Goal: Transaction & Acquisition: Purchase product/service

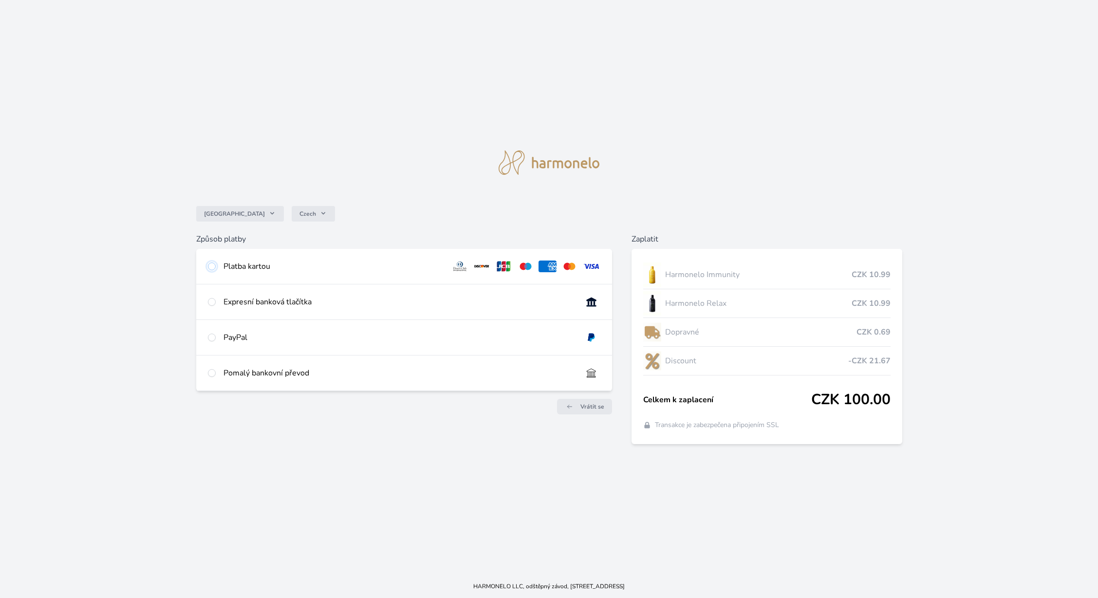
click at [212, 267] on input "radio" at bounding box center [212, 267] width 8 height 8
radio input "true"
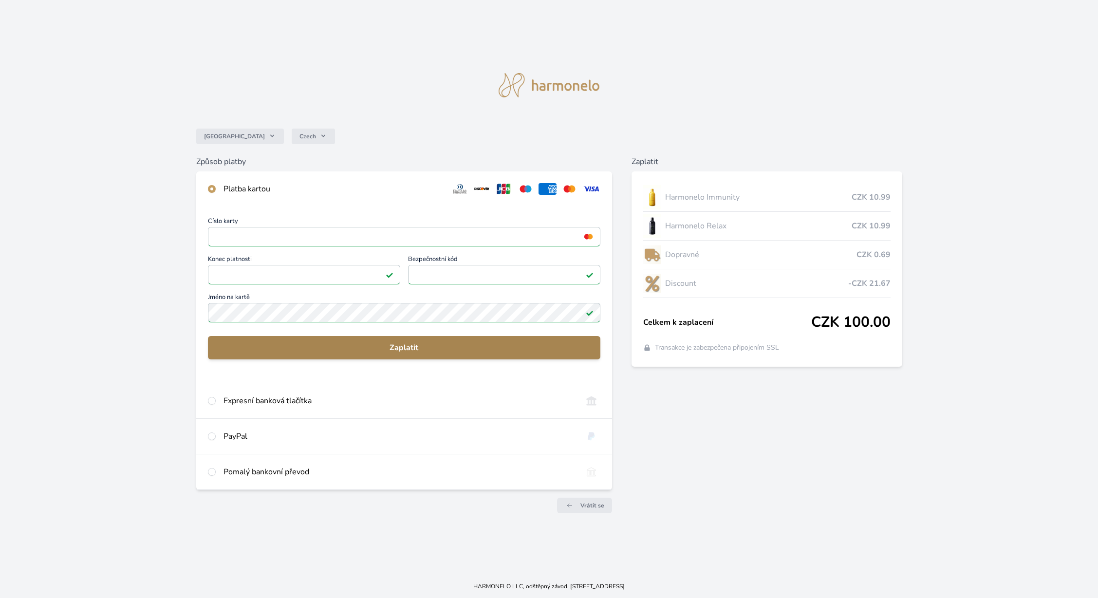
click at [409, 345] on span "Zaplatit" at bounding box center [404, 348] width 377 height 12
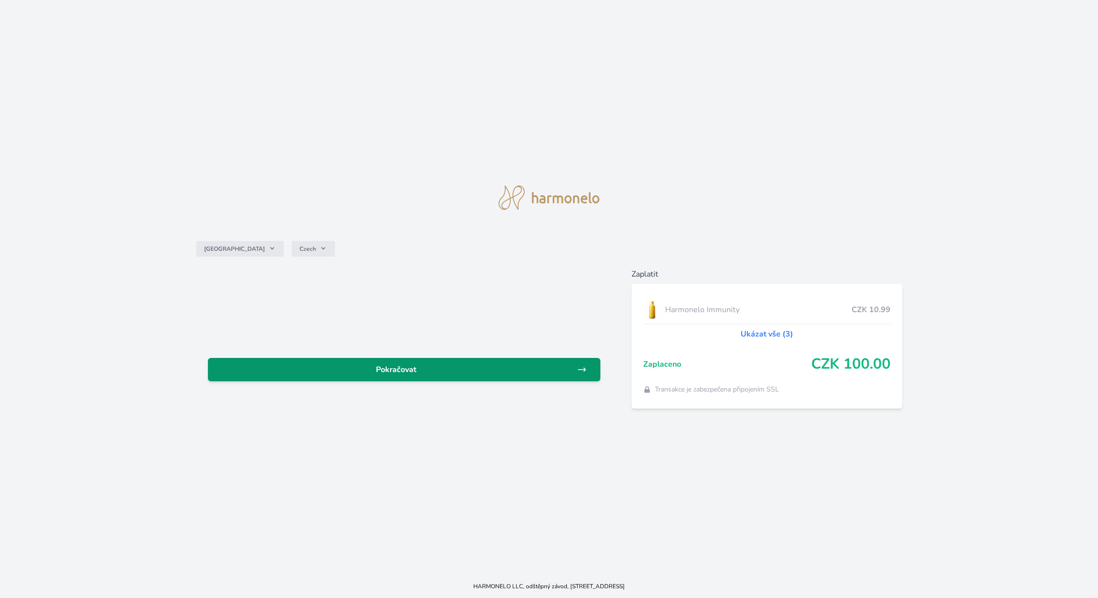
click at [410, 363] on link "Pokračovat" at bounding box center [404, 369] width 393 height 23
